Goal: Transaction & Acquisition: Obtain resource

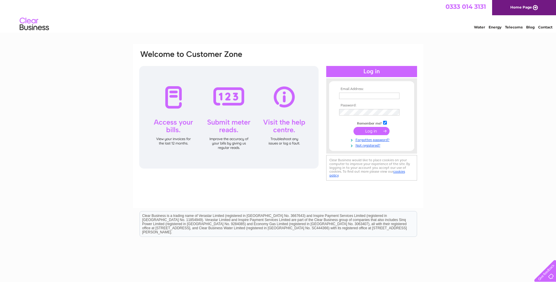
type input "purchaseledger@jarvieplant.co.uk"
click at [370, 132] on input "submit" at bounding box center [371, 131] width 36 height 8
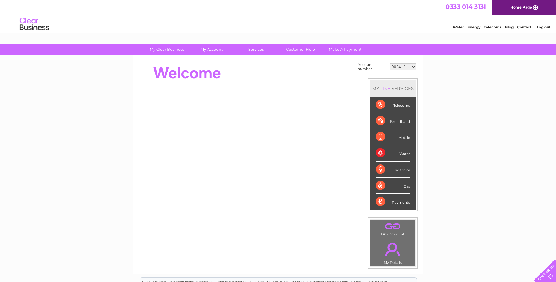
click at [412, 66] on select "902412 902414 902418 30265946 30269145 30291735" at bounding box center [403, 66] width 27 height 7
select select "30291735"
click at [390, 63] on select "902412 902414 902418 30265946 30269145 30291735" at bounding box center [403, 66] width 27 height 7
click at [413, 66] on select "902412 902414 902418 30265946 30269145 30291735" at bounding box center [403, 66] width 27 height 7
select select "30291735"
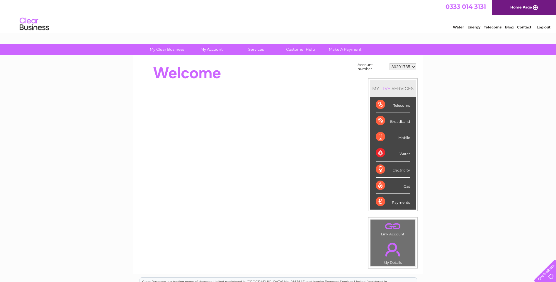
click at [390, 63] on select "902412 902414 902418 30265946 30269145 30291735" at bounding box center [403, 66] width 27 height 7
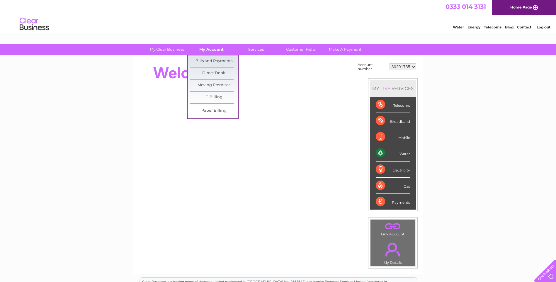
click at [208, 47] on link "My Account" at bounding box center [211, 49] width 48 height 11
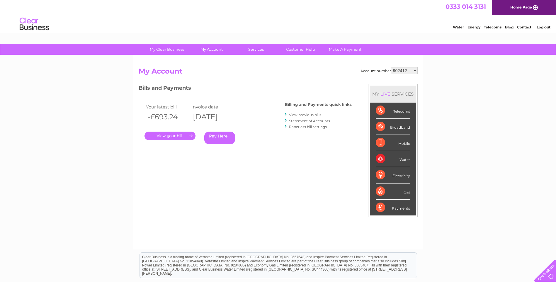
click at [161, 135] on link "." at bounding box center [169, 136] width 51 height 8
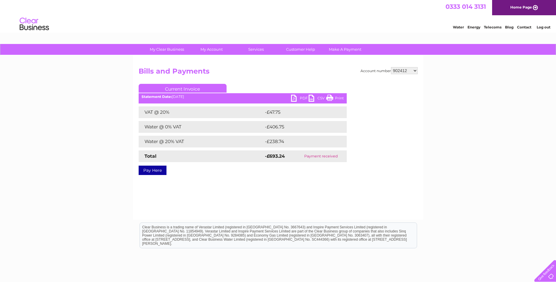
click at [414, 70] on select "902412 902414 902418 30265946 30269145 30291735" at bounding box center [404, 70] width 27 height 7
select select "30291735"
click at [391, 67] on select "902412 902414 902418 30265946 30269145 30291735" at bounding box center [404, 70] width 27 height 7
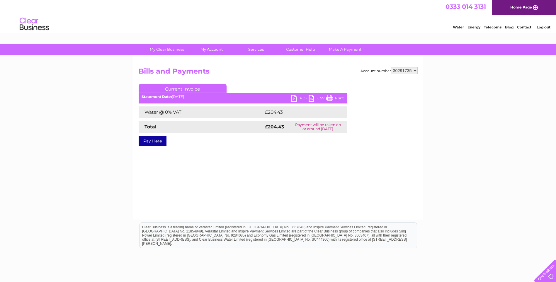
click at [298, 98] on link "PDF" at bounding box center [300, 99] width 18 height 8
click at [293, 98] on link "PDF" at bounding box center [300, 99] width 18 height 8
click at [302, 96] on link "PDF" at bounding box center [300, 99] width 18 height 8
click at [303, 97] on link "PDF" at bounding box center [300, 99] width 18 height 8
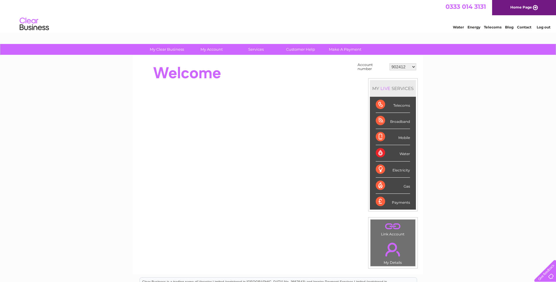
click at [413, 66] on select "902412 902414 902418 30265946 30269145 30291735" at bounding box center [403, 66] width 27 height 7
select select "30269145"
click at [390, 63] on select "902412 902414 902418 30265946 30269145 30291735" at bounding box center [403, 66] width 27 height 7
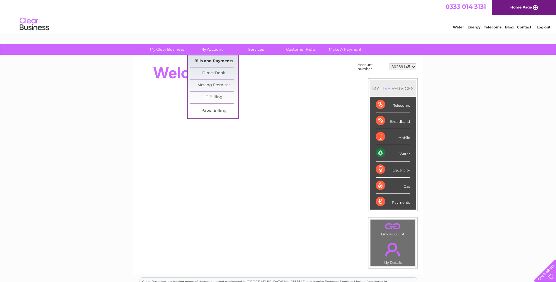
click at [206, 62] on link "Bills and Payments" at bounding box center [214, 61] width 48 height 12
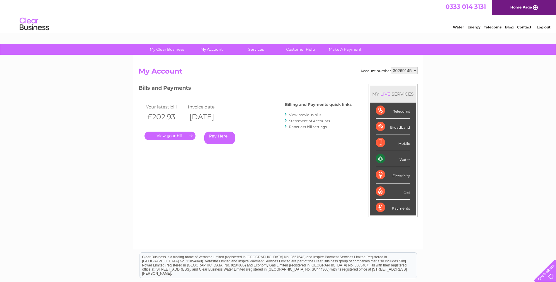
click at [169, 134] on link "." at bounding box center [169, 136] width 51 height 8
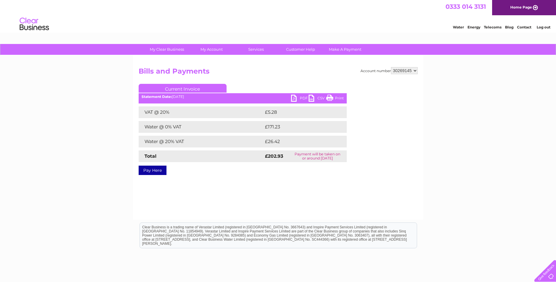
click at [303, 98] on link "PDF" at bounding box center [300, 99] width 18 height 8
